Goal: Task Accomplishment & Management: Use online tool/utility

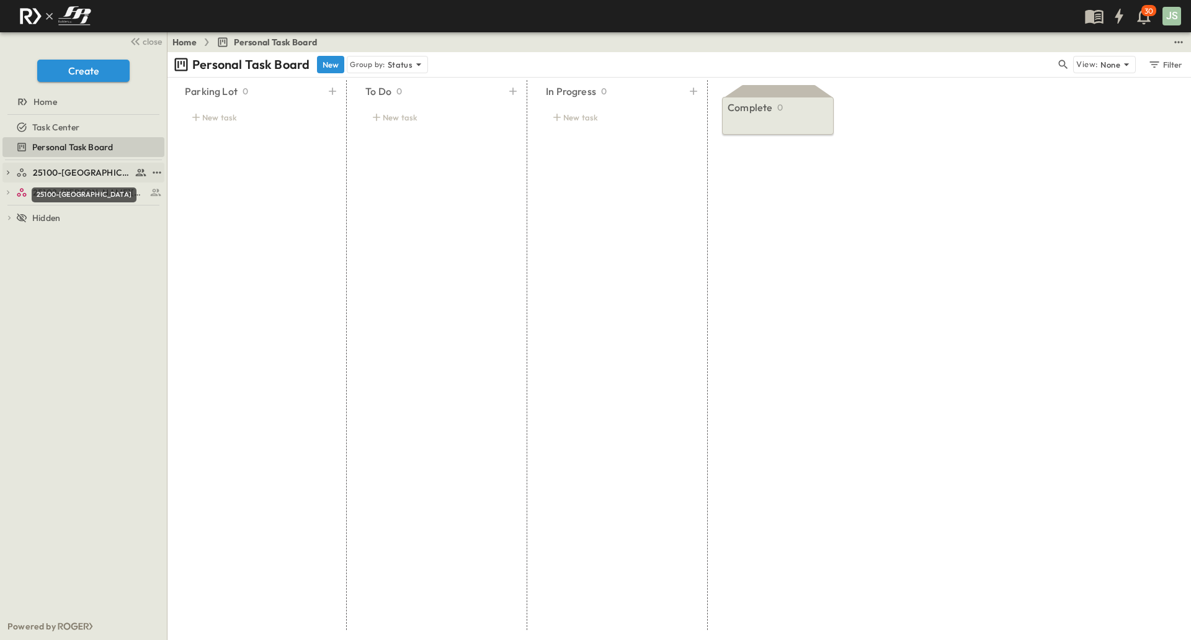
click at [63, 176] on span "25100-[GEOGRAPHIC_DATA]" at bounding box center [82, 172] width 99 height 12
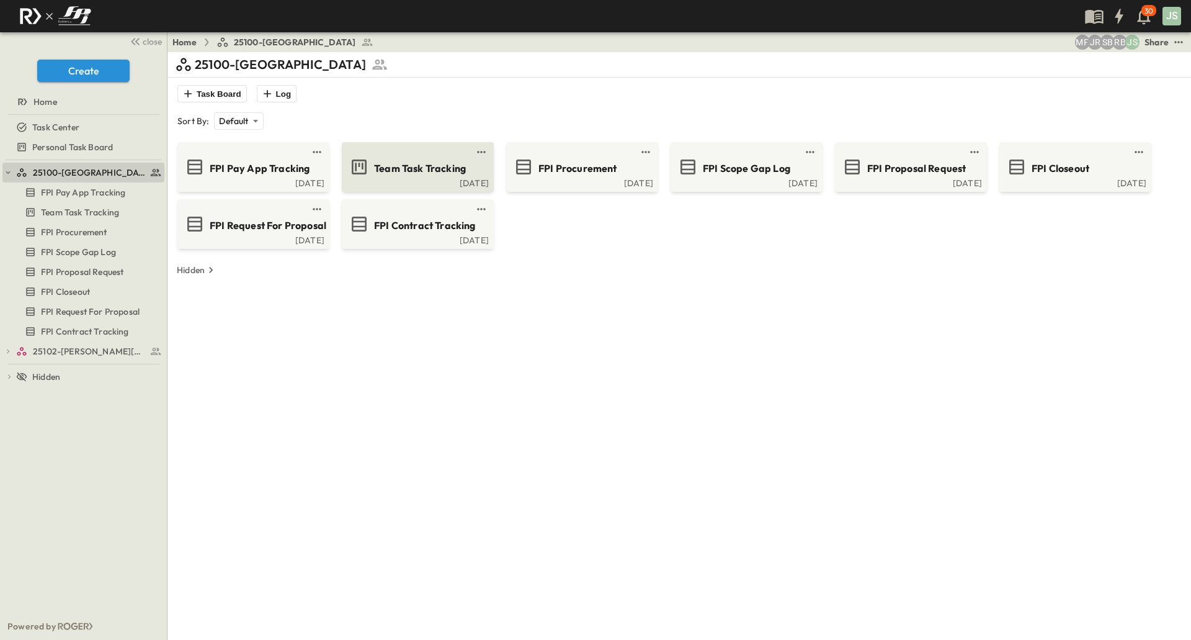
click at [373, 184] on div "[DATE]" at bounding box center [416, 182] width 145 height 10
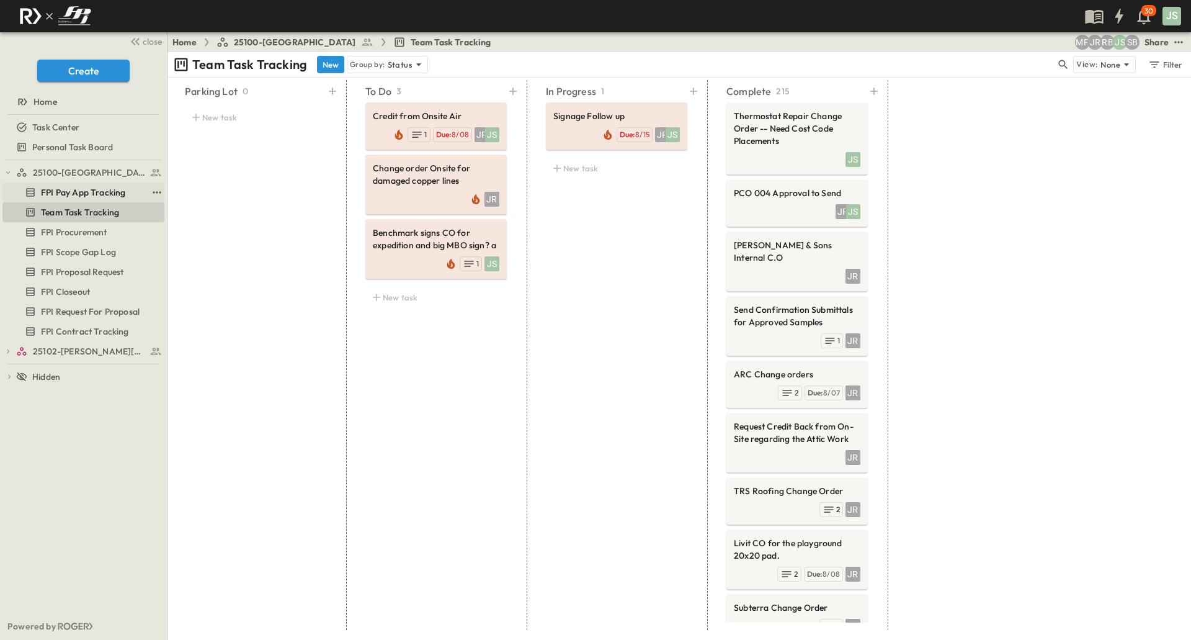
click at [96, 189] on span "FPI Pay App Tracking" at bounding box center [83, 192] width 84 height 12
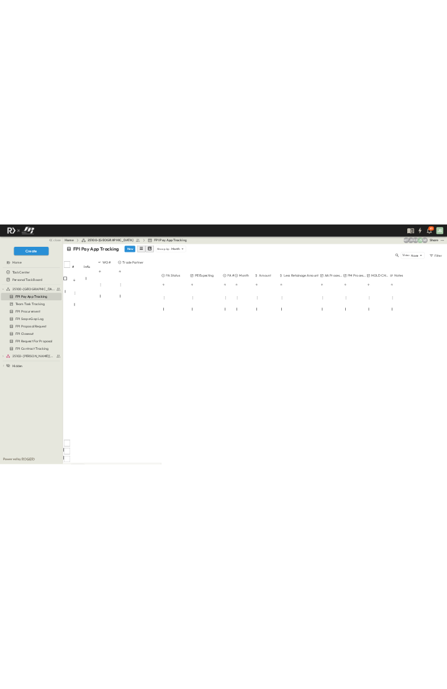
scroll to position [504, 0]
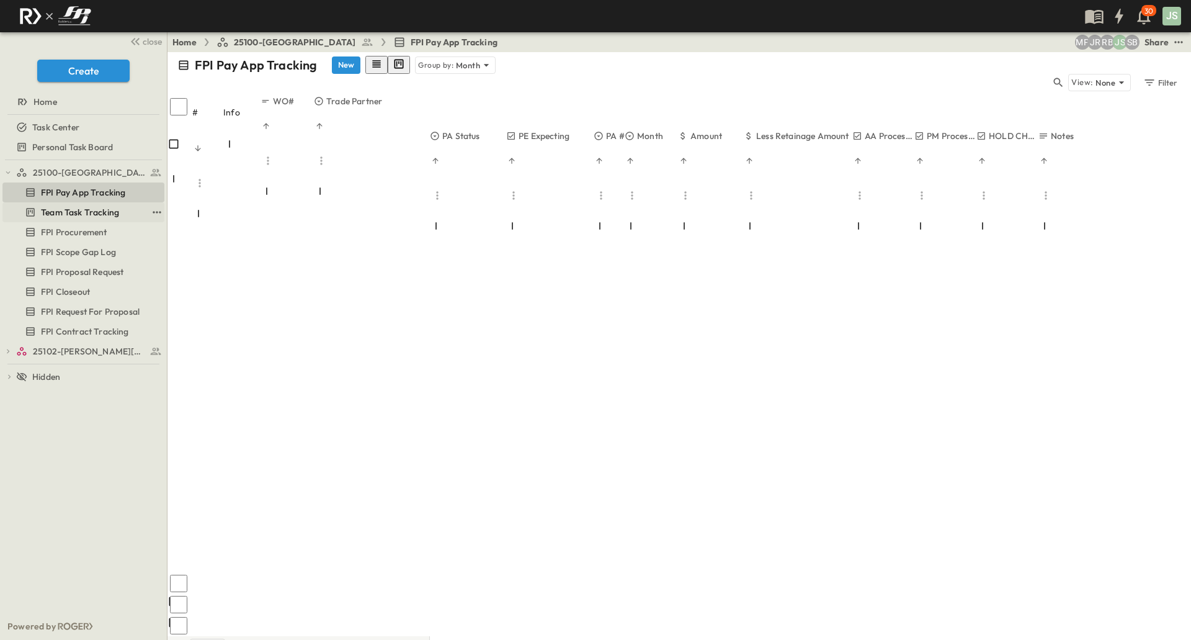
click at [100, 214] on span "Team Task Tracking" at bounding box center [80, 212] width 78 height 12
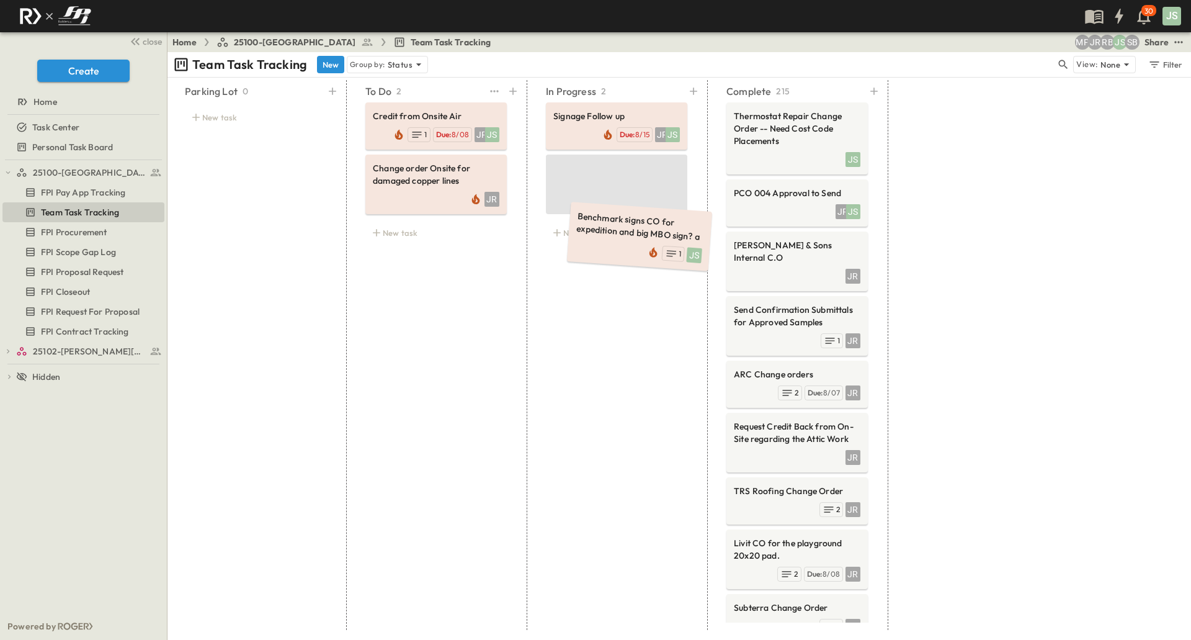
drag, startPoint x: 409, startPoint y: 251, endPoint x: 574, endPoint y: 282, distance: 167.9
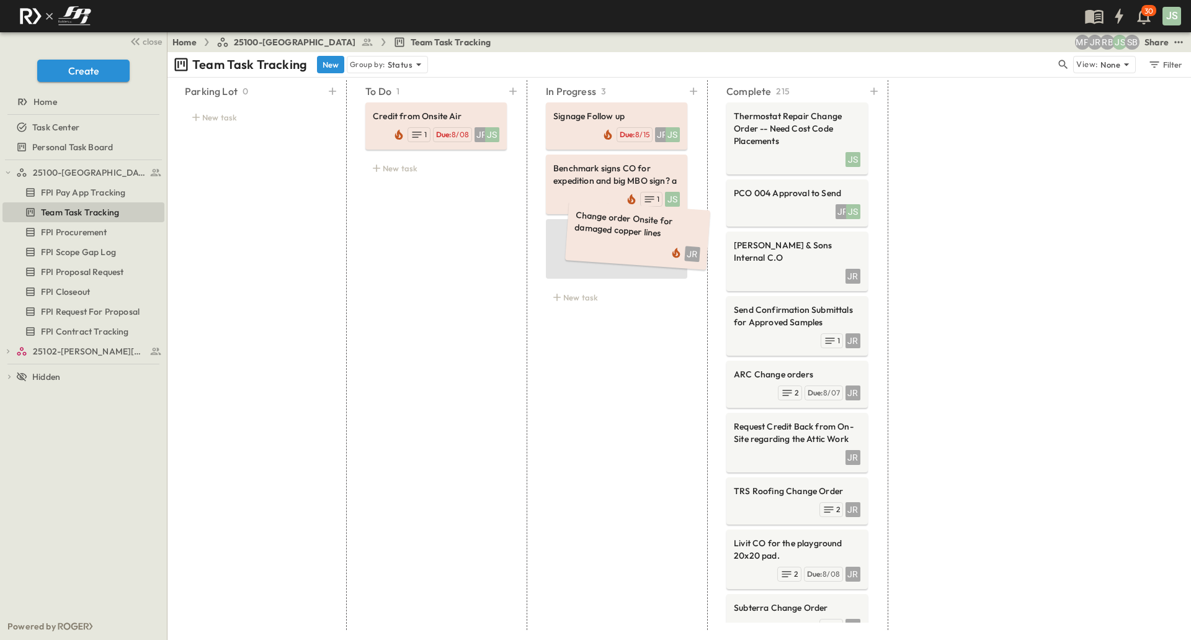
drag, startPoint x: 424, startPoint y: 194, endPoint x: 611, endPoint y: 251, distance: 195.9
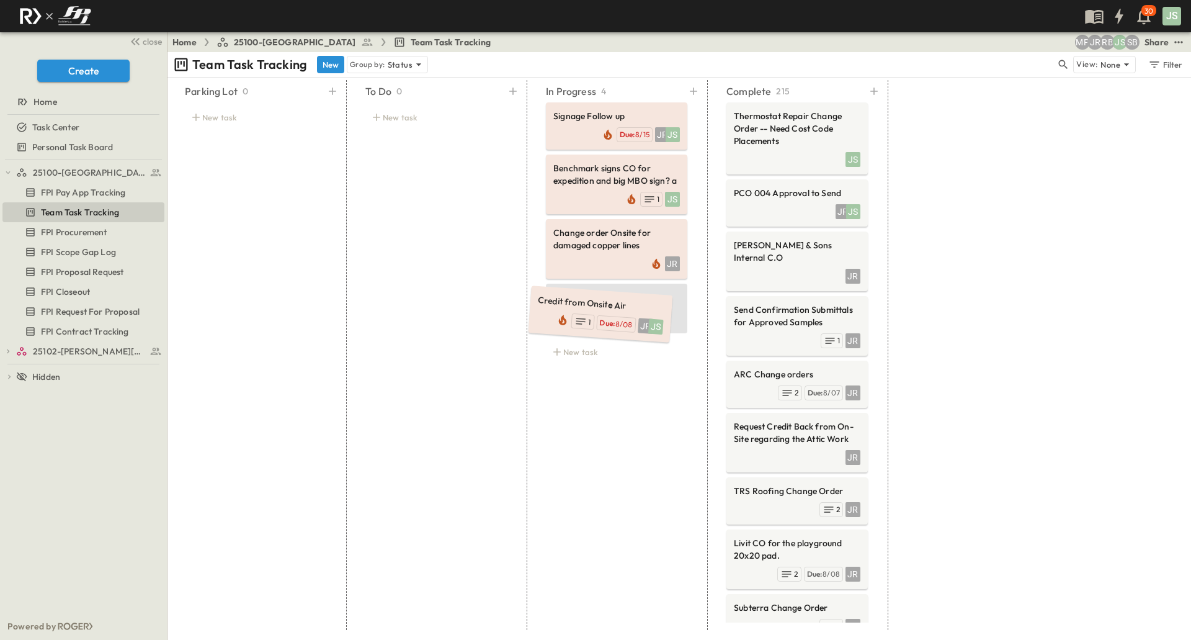
drag, startPoint x: 382, startPoint y: 130, endPoint x: 545, endPoint y: 315, distance: 245.8
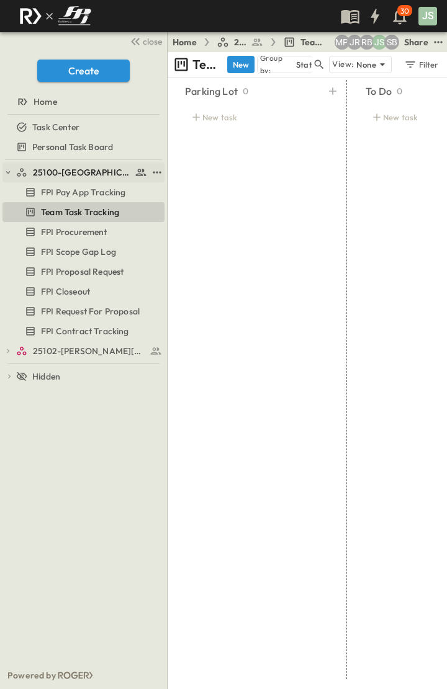
click at [5, 173] on icon "button" at bounding box center [8, 172] width 9 height 9
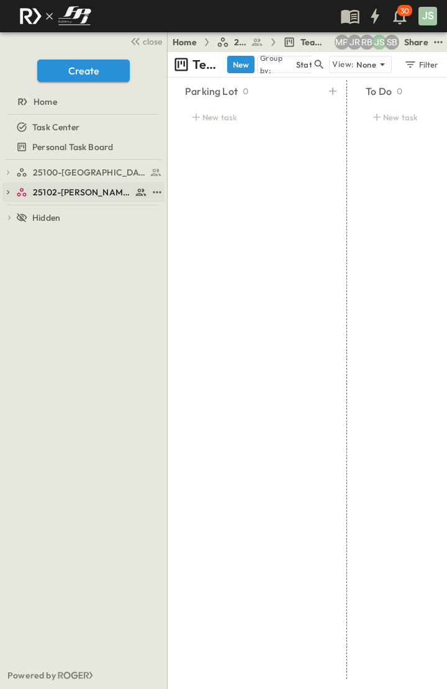
click at [12, 193] on icon "button" at bounding box center [8, 192] width 9 height 9
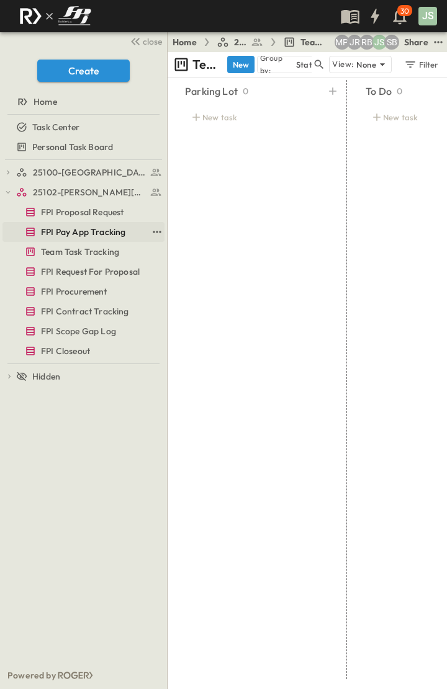
click at [83, 236] on span "FPI Pay App Tracking" at bounding box center [83, 232] width 84 height 12
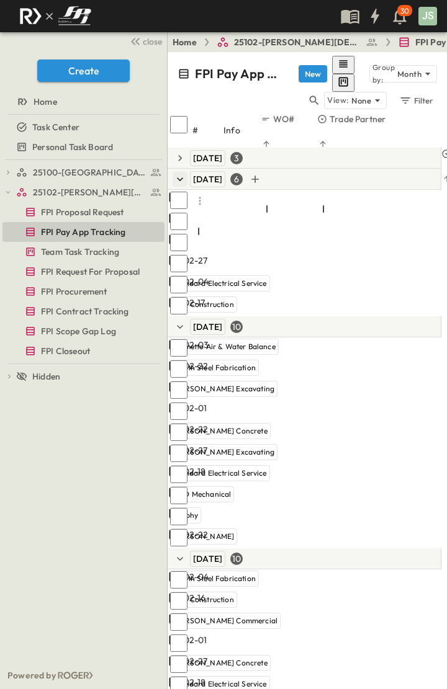
click at [181, 173] on icon "button" at bounding box center [180, 179] width 12 height 12
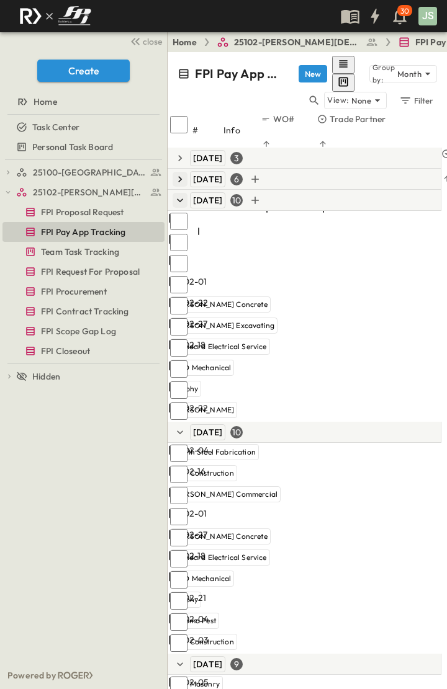
click at [180, 199] on icon "button" at bounding box center [180, 201] width 6 height 4
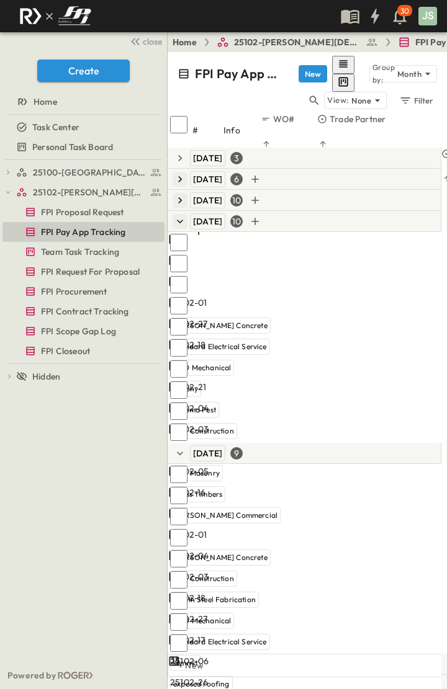
click at [181, 220] on icon "button" at bounding box center [180, 222] width 6 height 4
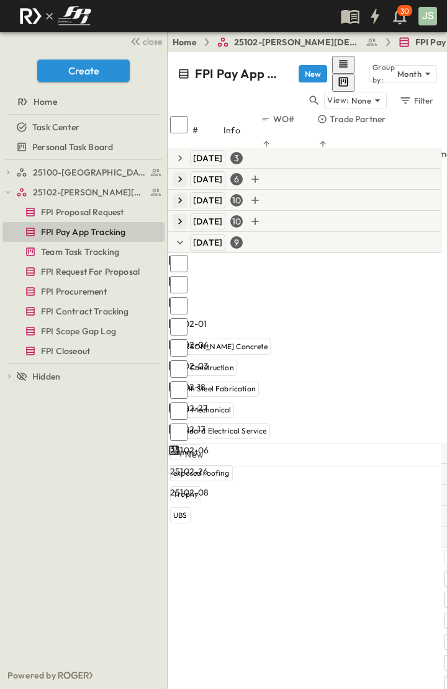
scroll to position [0, 266]
click at [146, 40] on span "close" at bounding box center [152, 41] width 19 height 12
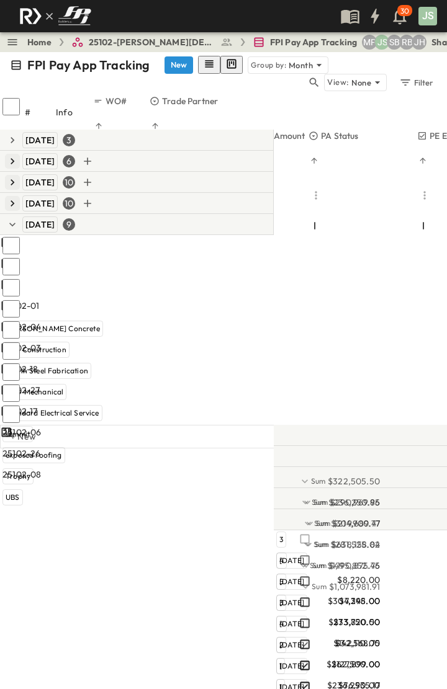
scroll to position [0, 285]
drag, startPoint x: 271, startPoint y: 84, endPoint x: 216, endPoint y: 87, distance: 55.3
click at [216, 177] on div at bounding box center [184, 194] width 69 height 35
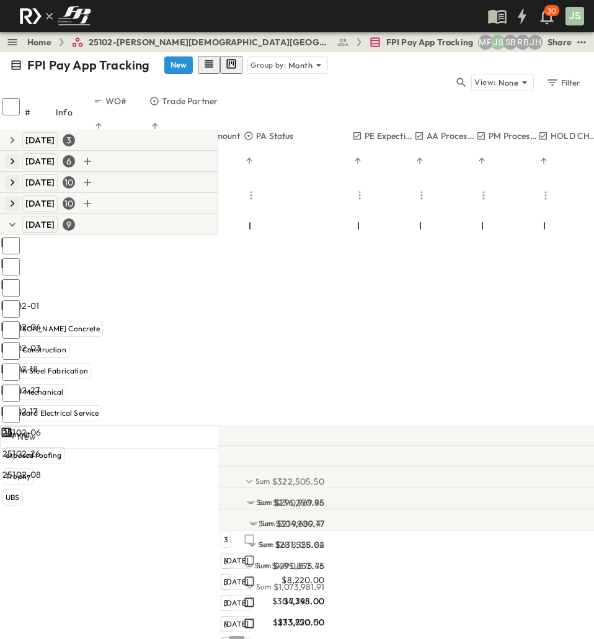
scroll to position [0, 341]
click at [327, 615] on div at bounding box center [272, 616] width 109 height 2
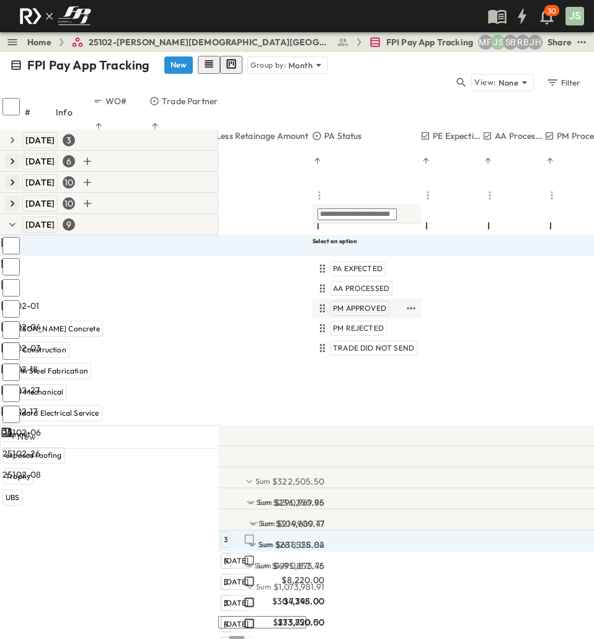
click at [375, 303] on span "PM APPROVED" at bounding box center [359, 308] width 53 height 10
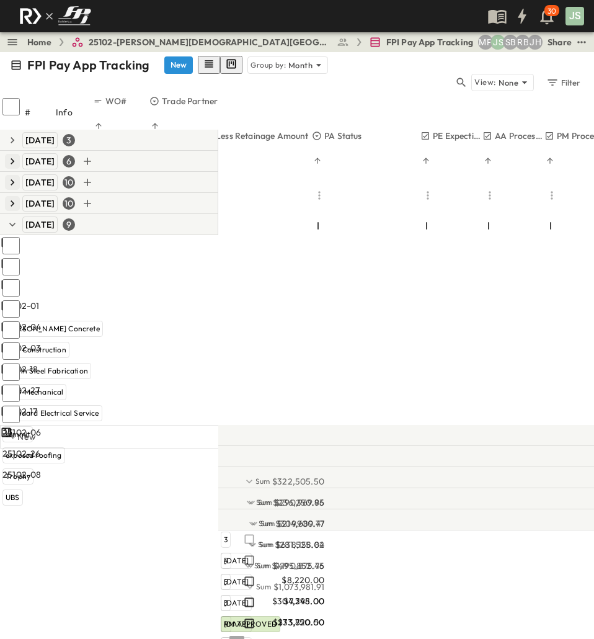
click at [327, 636] on div at bounding box center [272, 637] width 109 height 2
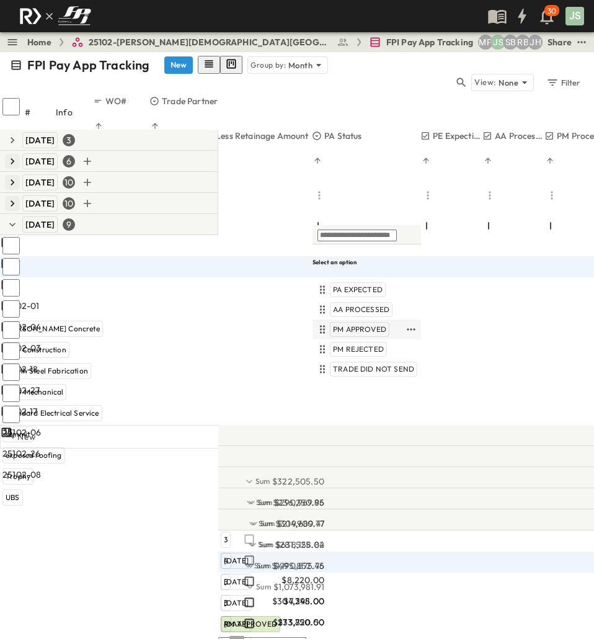
click at [364, 325] on span "PM APPROVED" at bounding box center [359, 330] width 53 height 10
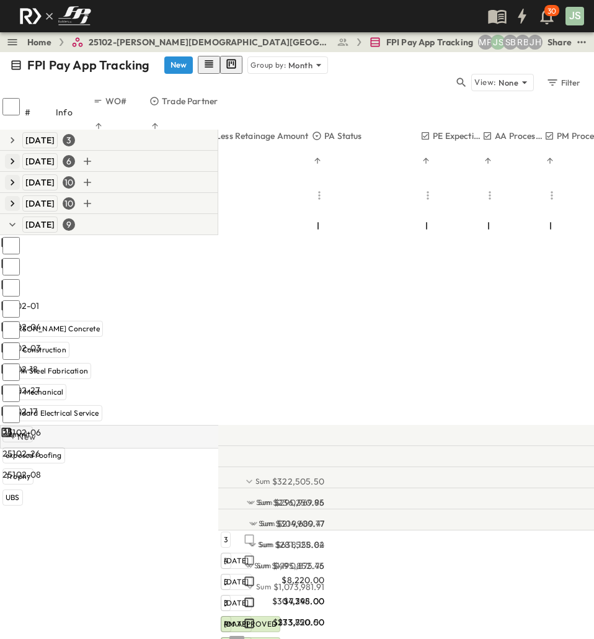
drag, startPoint x: 374, startPoint y: 434, endPoint x: 375, endPoint y: 428, distance: 6.2
click at [375, 434] on div "FPI Pay App Tracking New Group by: Month View: None Filter # Info WO# Trade Par…" at bounding box center [297, 345] width 594 height 587
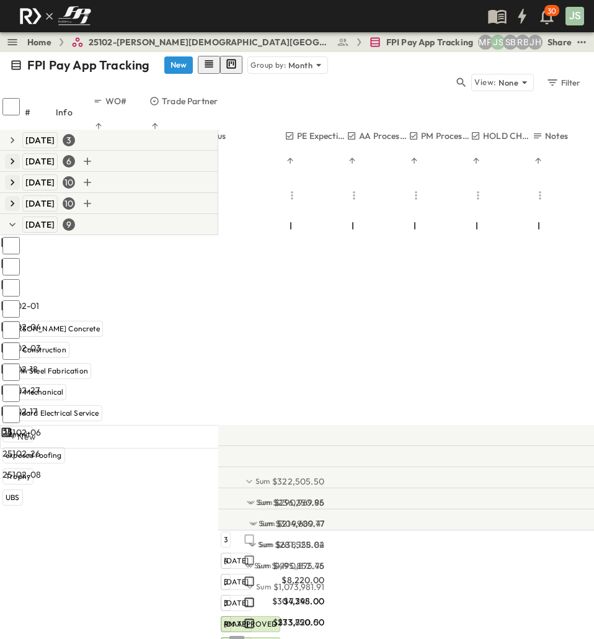
scroll to position [0, 477]
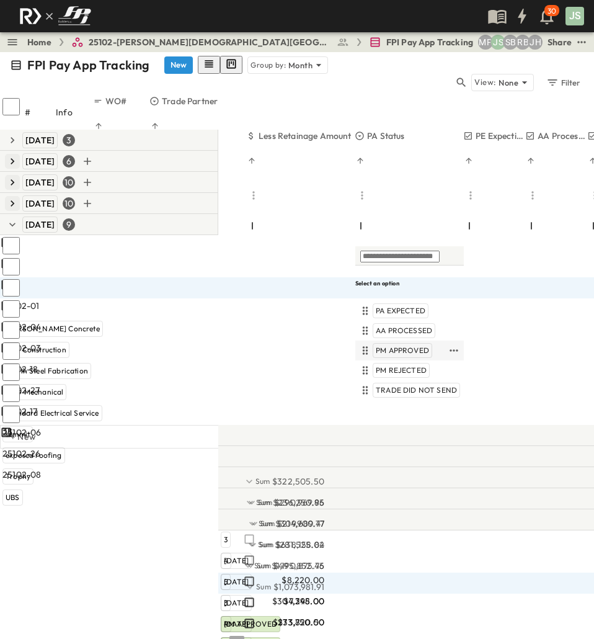
click at [413, 346] on span "PM APPROVED" at bounding box center [402, 351] width 53 height 10
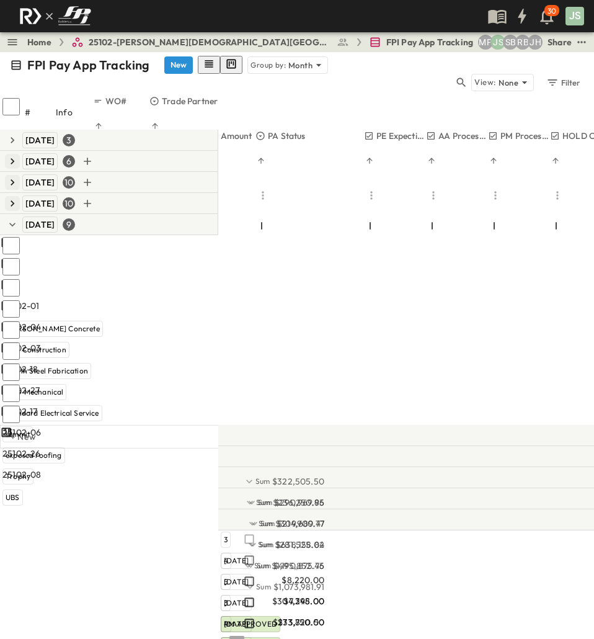
scroll to position [0, 496]
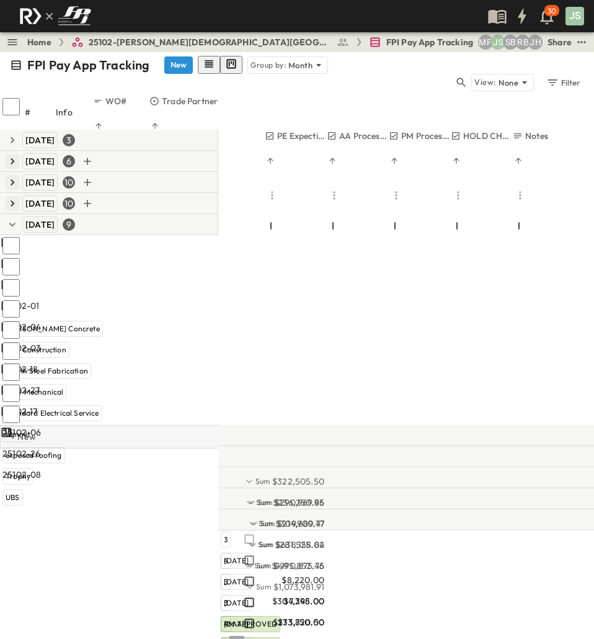
drag, startPoint x: 482, startPoint y: 404, endPoint x: 395, endPoint y: 408, distance: 87.6
click at [395, 425] on div "+ New" at bounding box center [297, 437] width 594 height 24
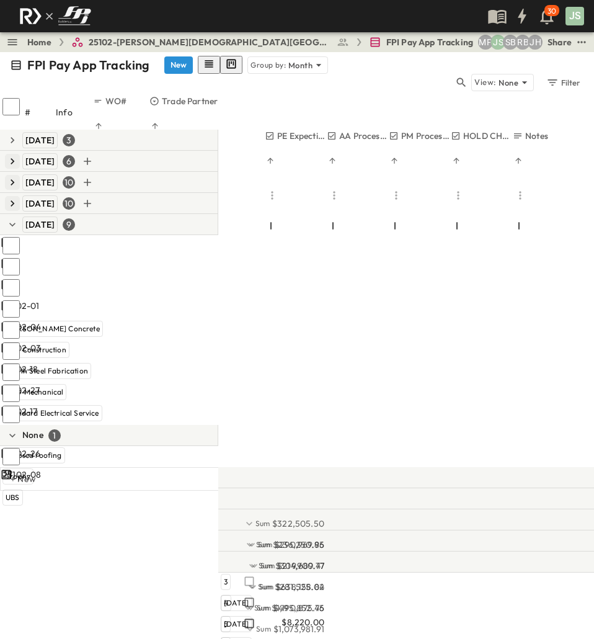
click at [409, 529] on div "FPI Pay App Tracking New Group by: Month View: None Filter # Info WO# Trade Par…" at bounding box center [297, 345] width 594 height 587
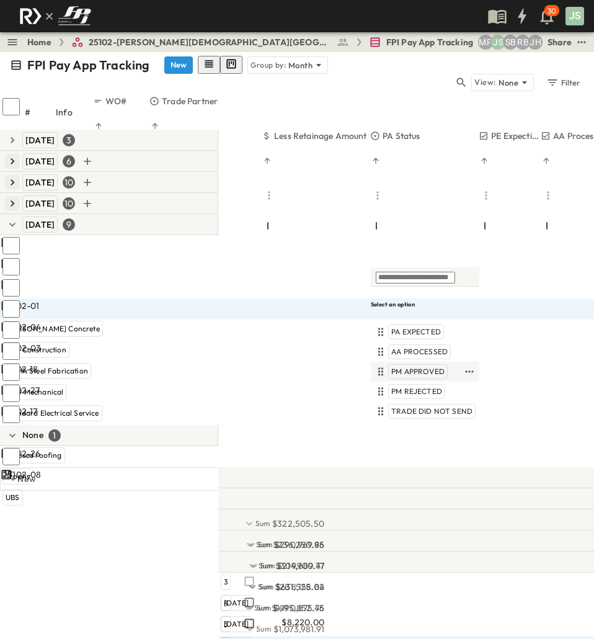
click at [433, 367] on span "PM APPROVED" at bounding box center [418, 372] width 53 height 10
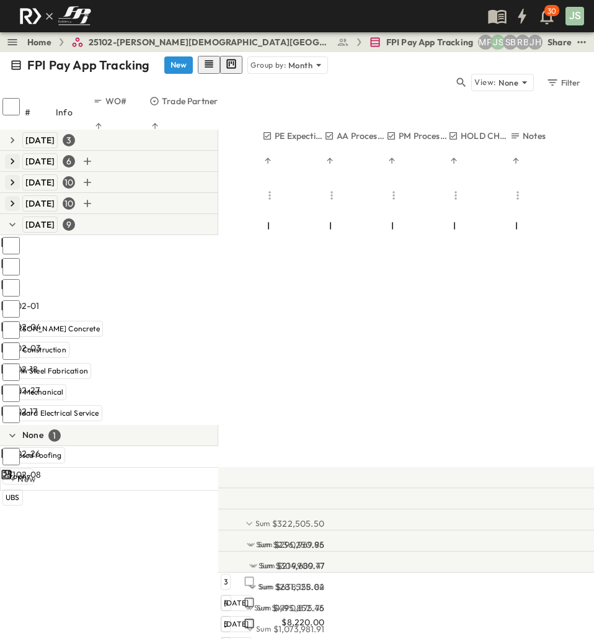
scroll to position [0, 499]
drag, startPoint x: 329, startPoint y: 88, endPoint x: 266, endPoint y: 97, distance: 64.0
click at [264, 212] on div at bounding box center [240, 229] width 45 height 35
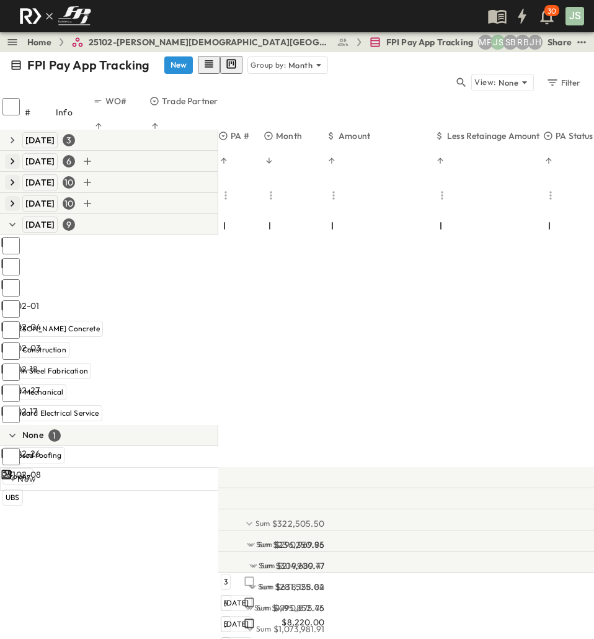
drag, startPoint x: 370, startPoint y: 86, endPoint x: 325, endPoint y: 92, distance: 46.4
click at [325, 212] on div at bounding box center [295, 229] width 63 height 35
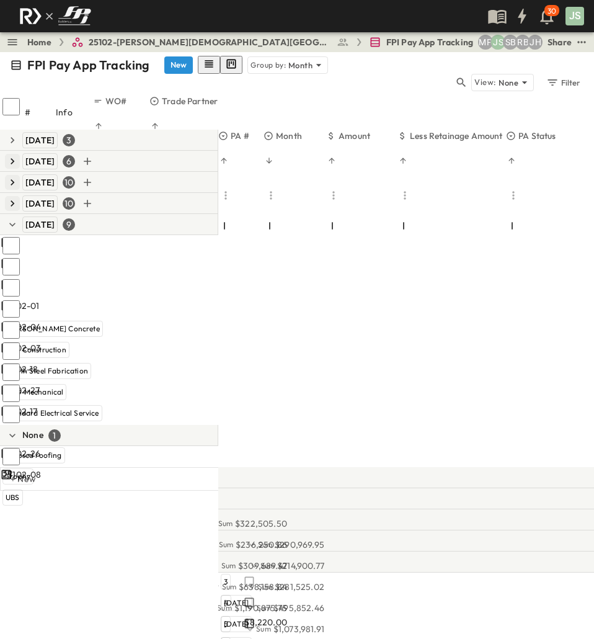
drag, startPoint x: 434, startPoint y: 89, endPoint x: 397, endPoint y: 96, distance: 38.0
click at [397, 212] on div at bounding box center [361, 229] width 71 height 35
